Goal: Find specific page/section: Find specific page/section

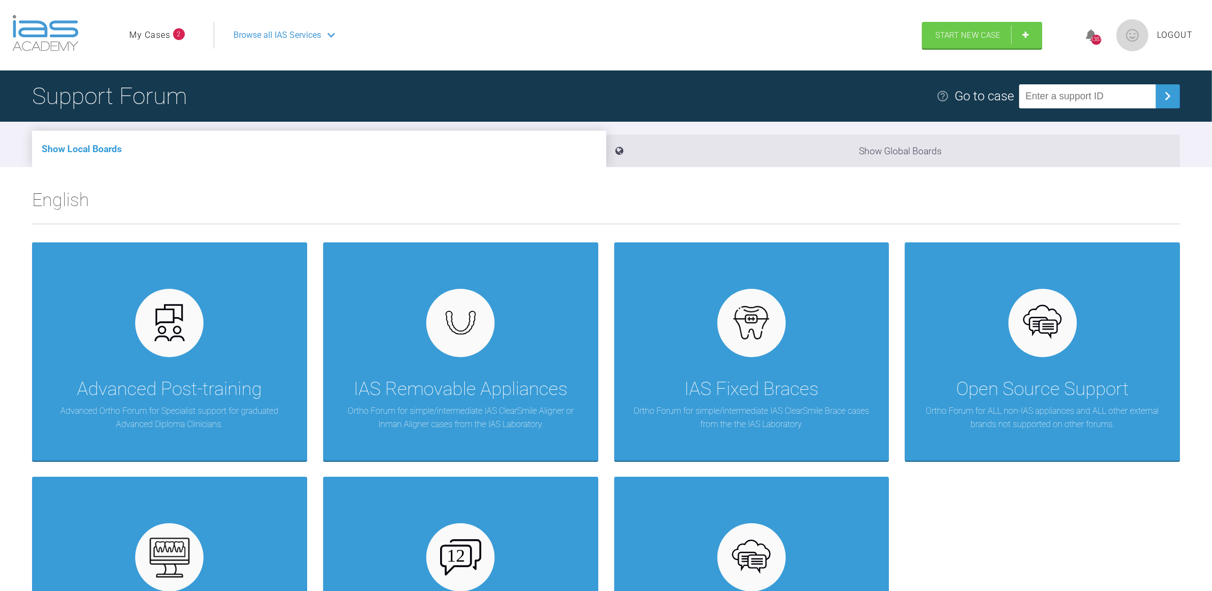
click at [167, 32] on link "My Cases" at bounding box center [149, 35] width 41 height 14
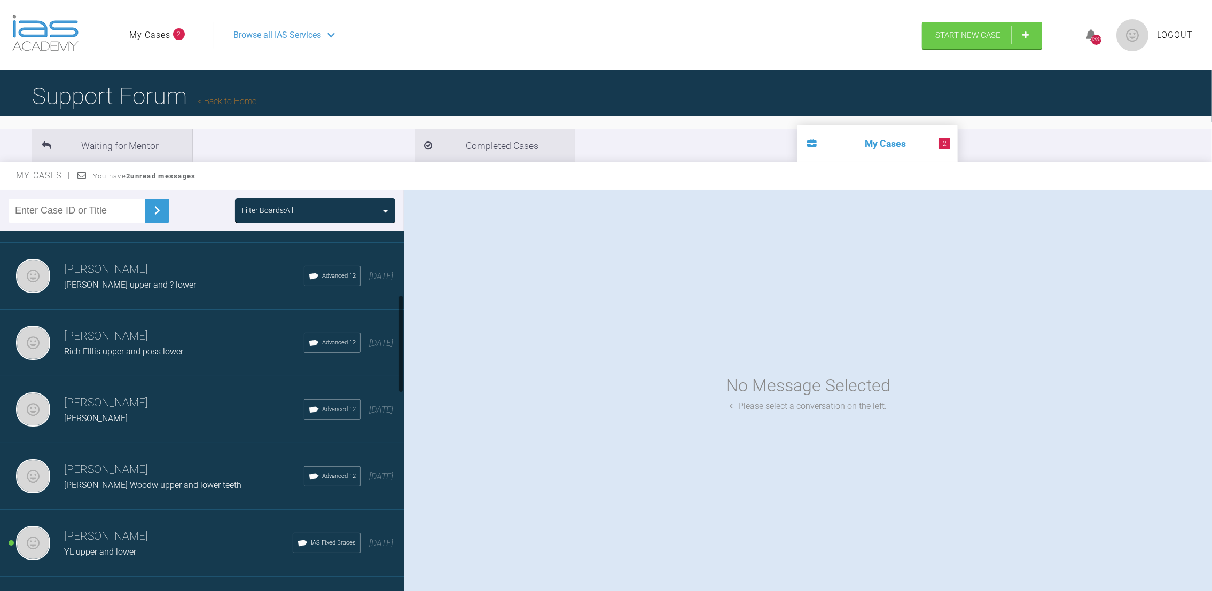
scroll to position [276, 0]
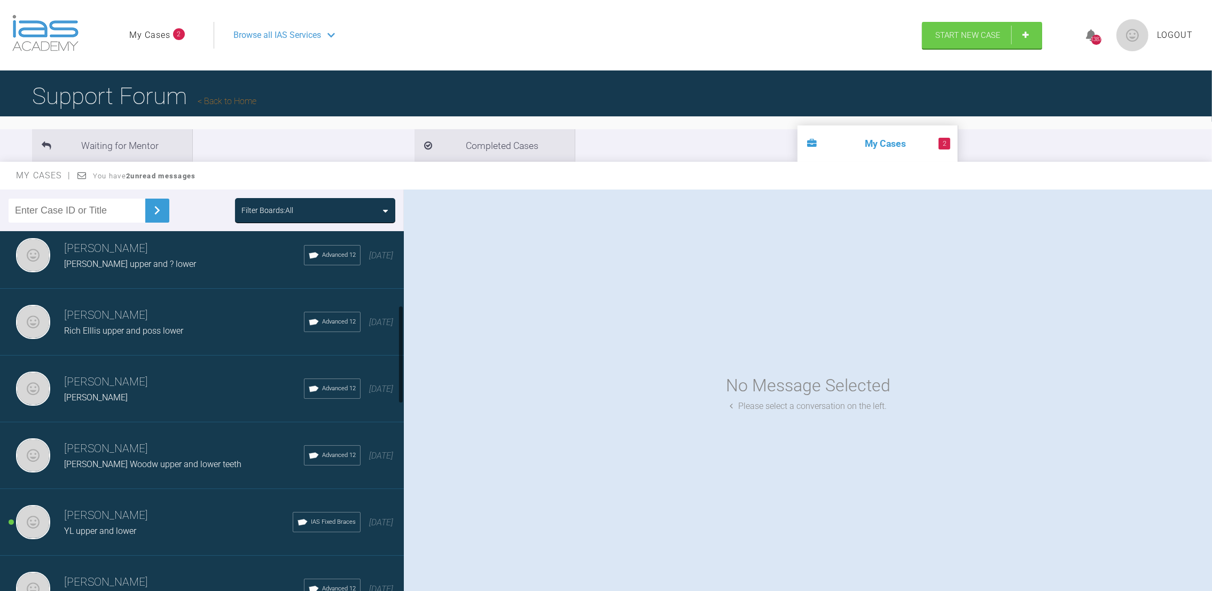
drag, startPoint x: 399, startPoint y: 263, endPoint x: 405, endPoint y: 336, distance: 73.9
click at [405, 336] on div "Filter Boards: All [PERSON_NAME] [PERSON_NAME] upper and lower teeth IAS Fixed …" at bounding box center [606, 400] width 1212 height 421
click at [120, 395] on div "[PERSON_NAME]" at bounding box center [184, 398] width 240 height 14
